Goal: Information Seeking & Learning: Learn about a topic

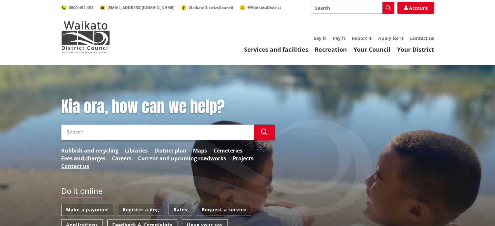
click at [187, 133] on input "Search" at bounding box center [157, 133] width 193 height 16
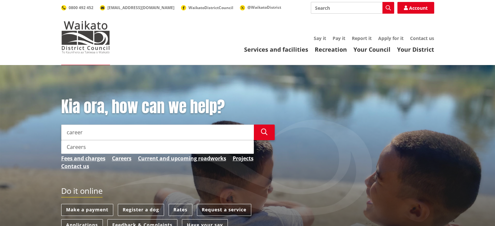
type input "career"
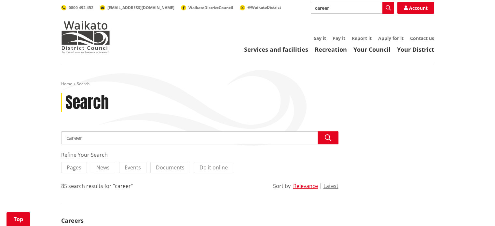
scroll to position [130, 0]
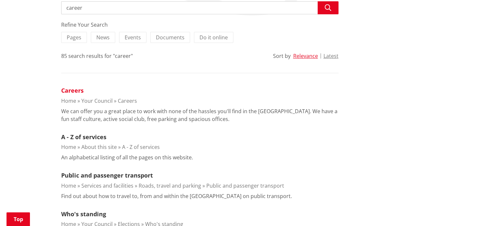
click at [75, 89] on link "Careers" at bounding box center [72, 91] width 22 height 8
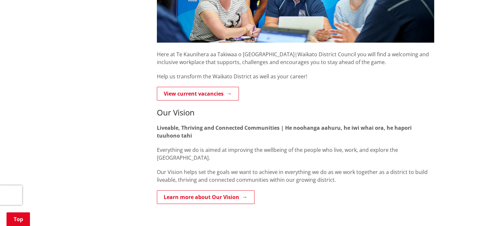
scroll to position [195, 0]
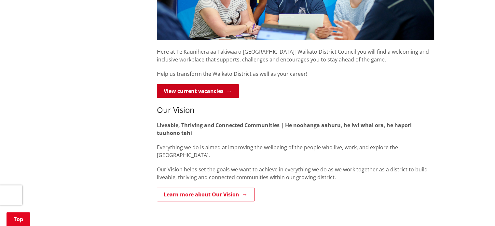
click at [195, 92] on link "View current vacancies" at bounding box center [198, 91] width 82 height 14
